Goal: Contribute content: Contribute content

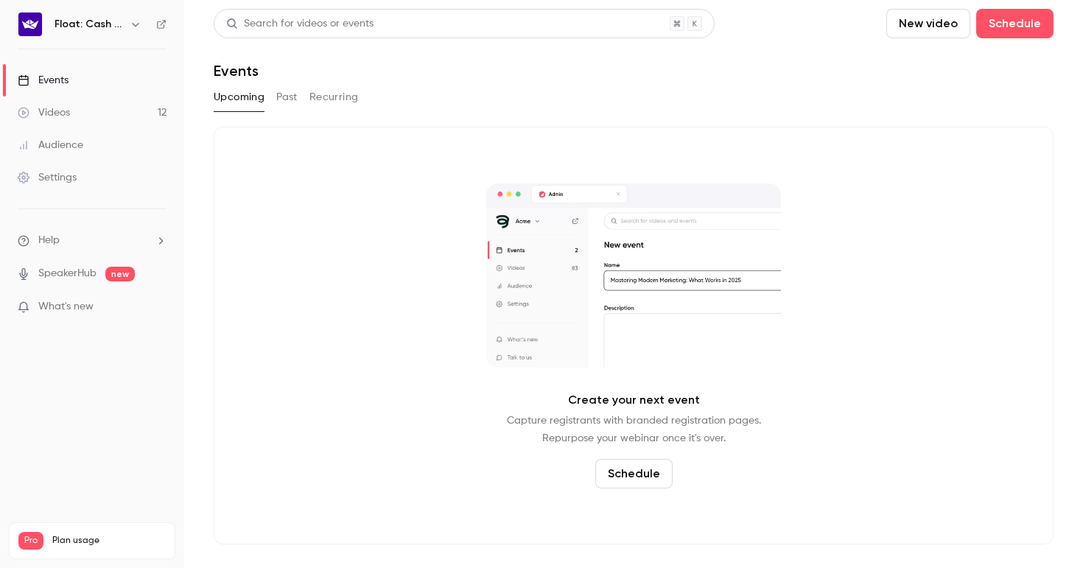
click at [52, 105] on div "Videos" at bounding box center [44, 112] width 52 height 15
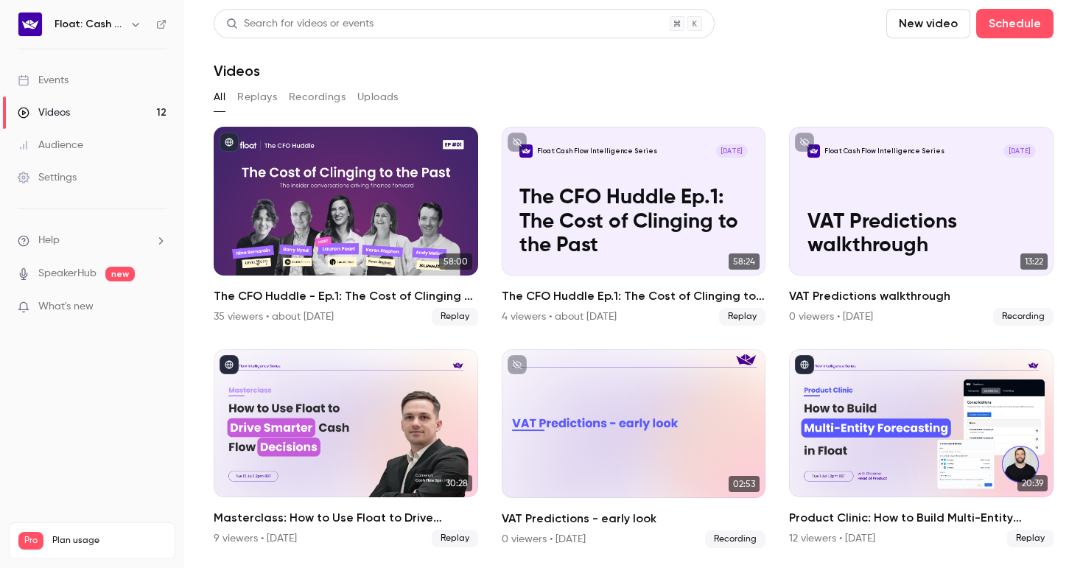
click at [261, 102] on button "Replays" at bounding box center [257, 97] width 40 height 24
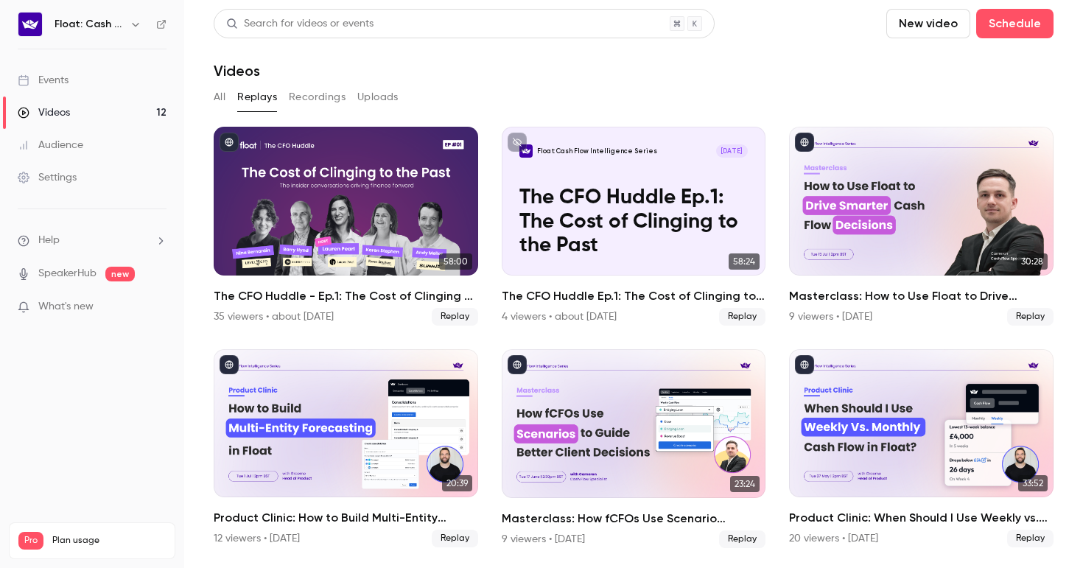
click at [320, 97] on button "Recordings" at bounding box center [317, 97] width 57 height 24
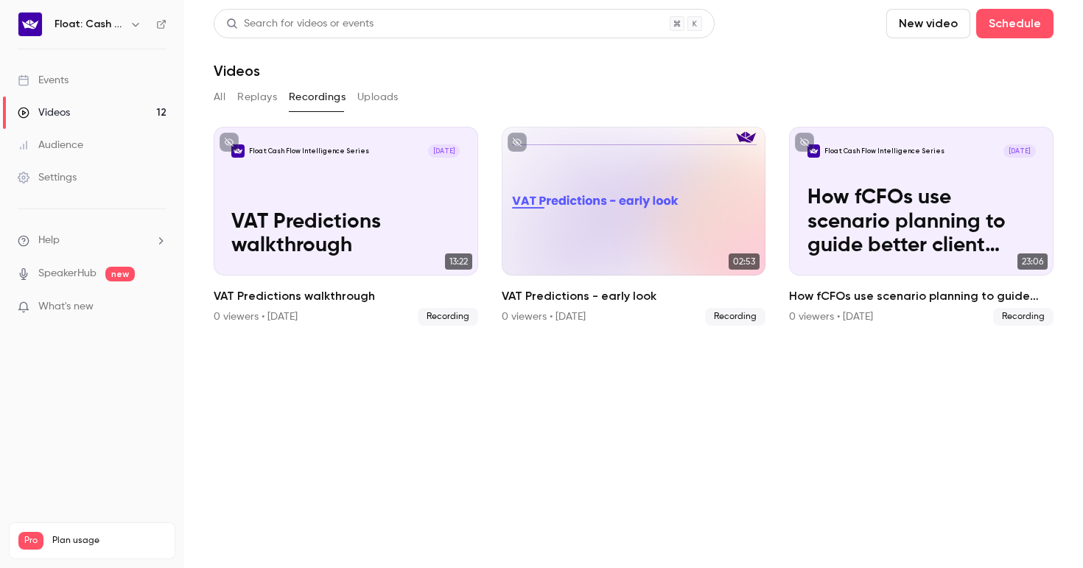
click at [393, 106] on button "Uploads" at bounding box center [377, 97] width 41 height 24
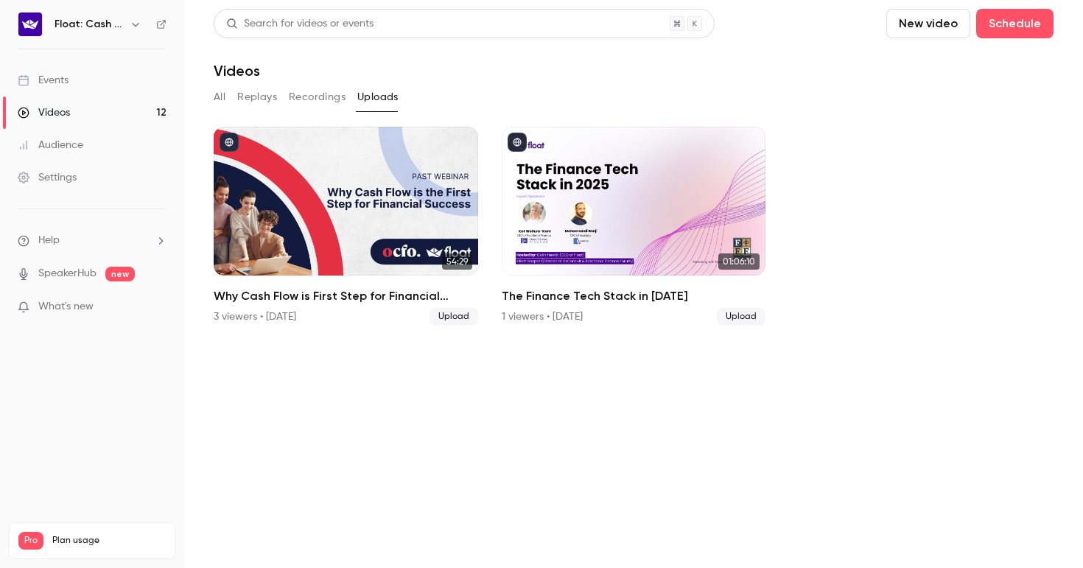
click at [957, 21] on button "New video" at bounding box center [928, 23] width 84 height 29
click at [945, 61] on div "Record" at bounding box center [982, 64] width 112 height 15
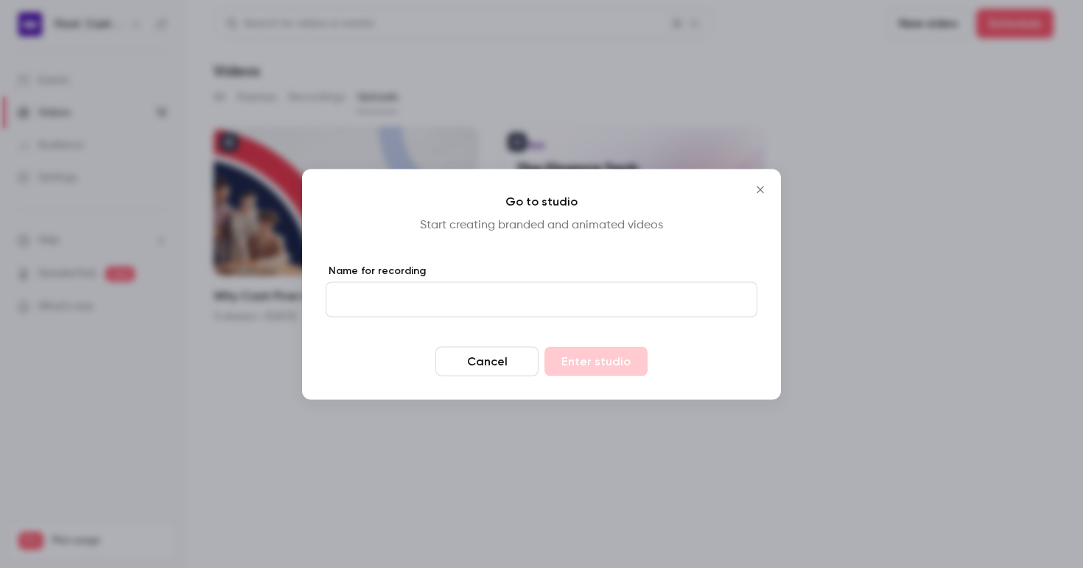
click at [759, 185] on icon "Close" at bounding box center [760, 189] width 18 height 12
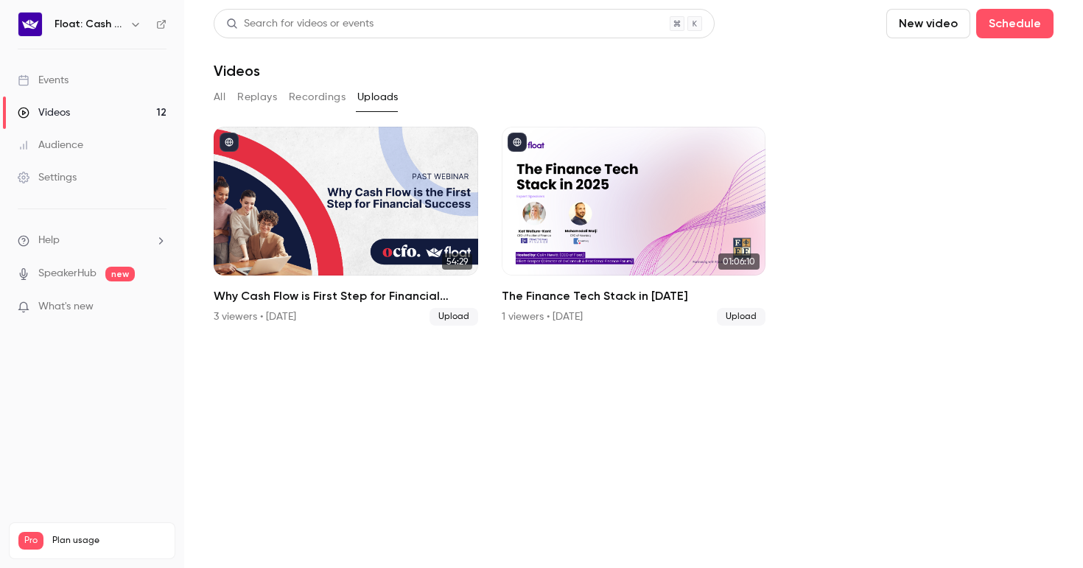
click at [106, 109] on link "Videos 12" at bounding box center [92, 112] width 184 height 32
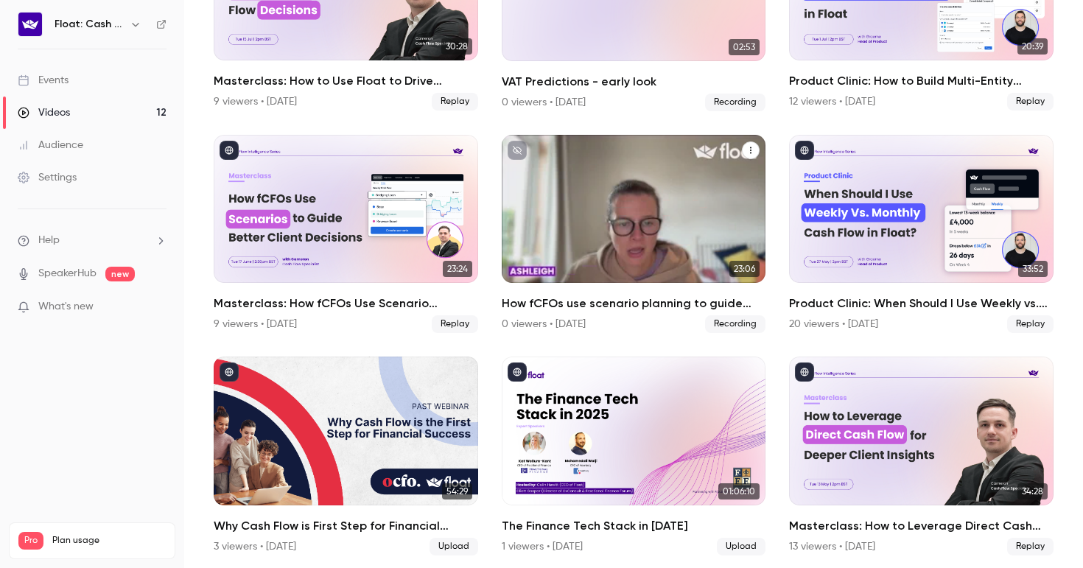
scroll to position [442, 0]
